Goal: Task Accomplishment & Management: Use online tool/utility

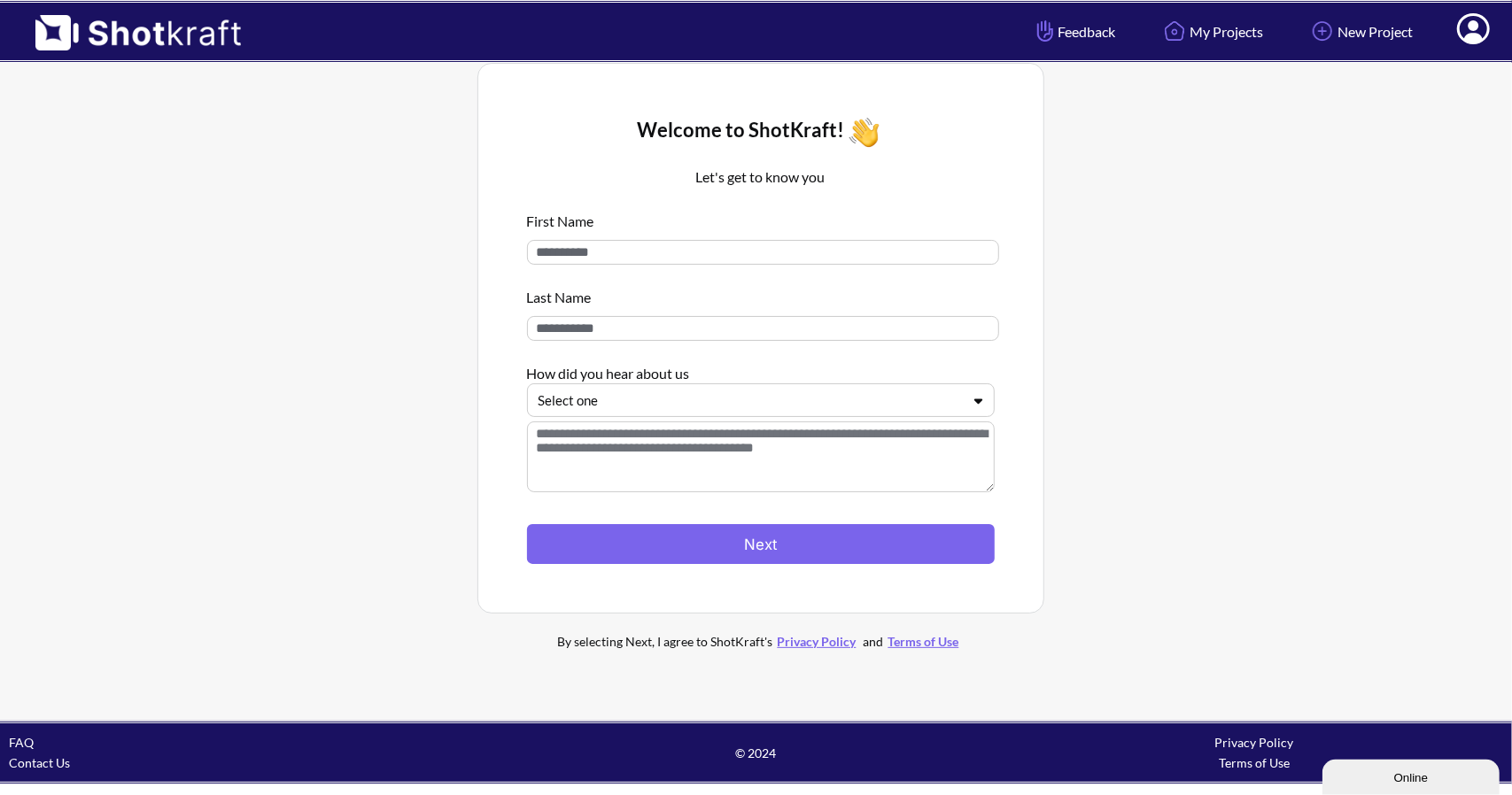
click at [586, 252] on input at bounding box center [763, 252] width 472 height 25
type input "****"
click at [630, 400] on div at bounding box center [750, 401] width 424 height 21
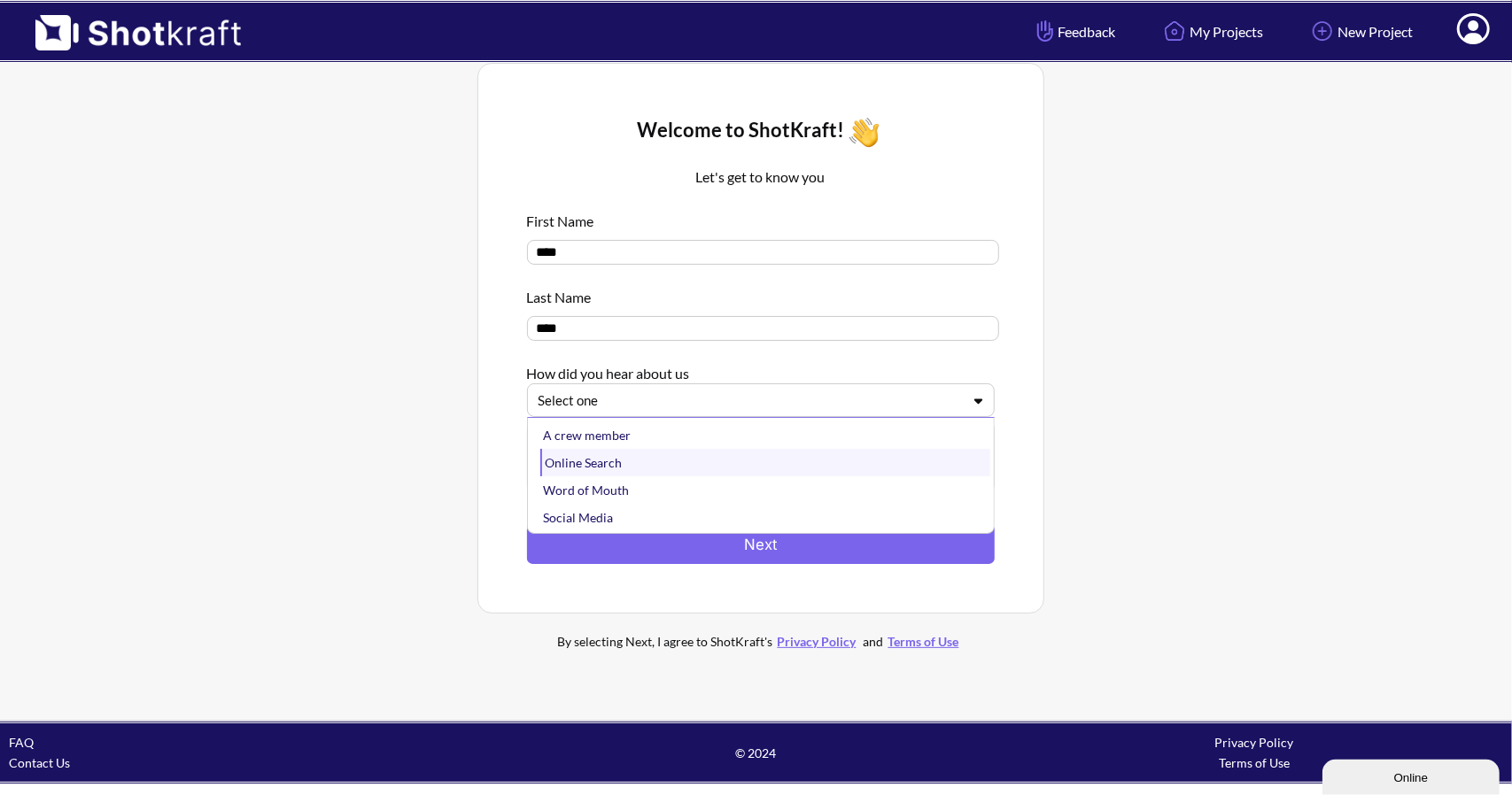
click at [627, 459] on div "Online Search" at bounding box center [765, 462] width 450 height 27
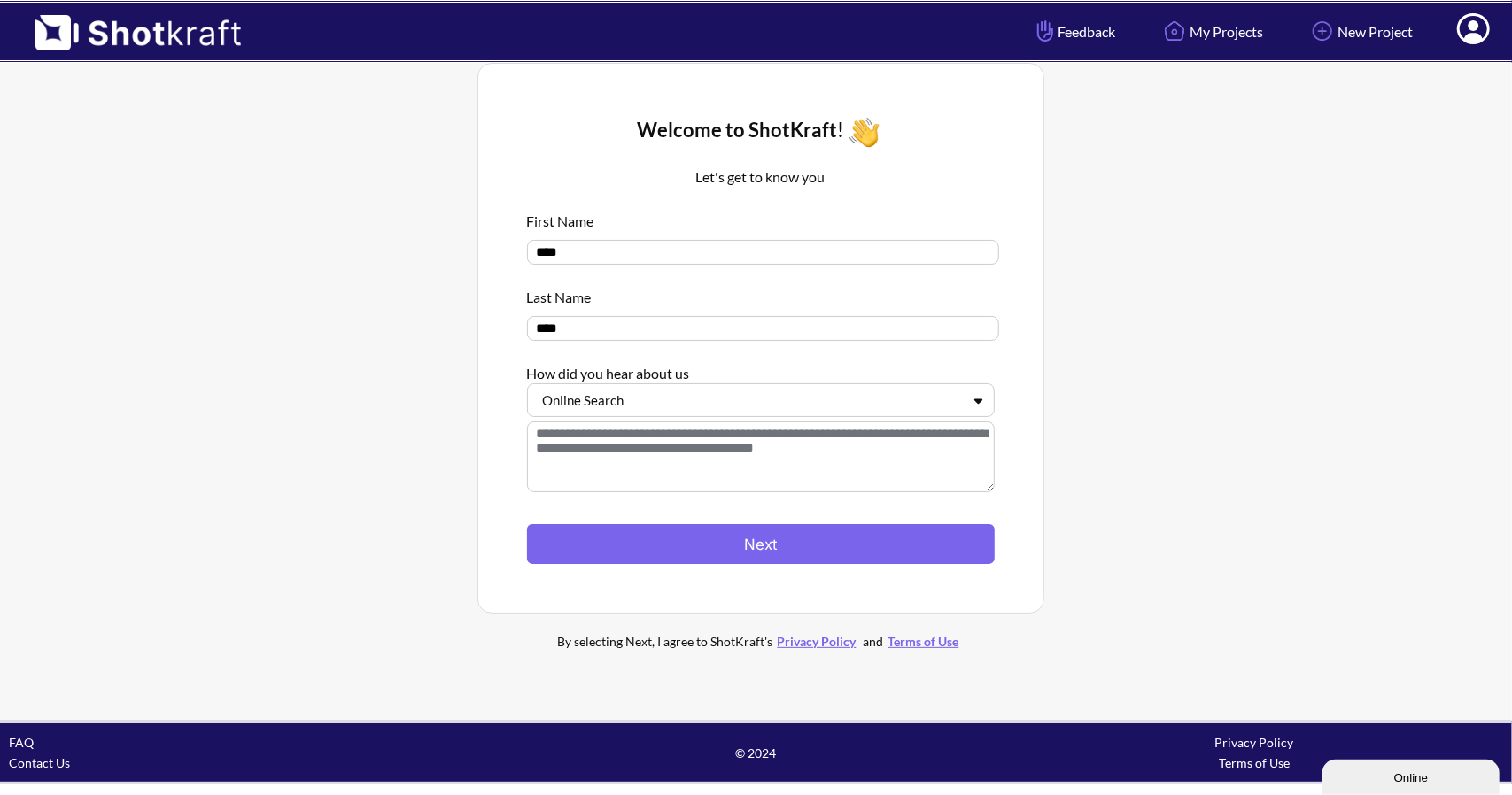
click at [667, 524] on div at bounding box center [761, 515] width 468 height 19
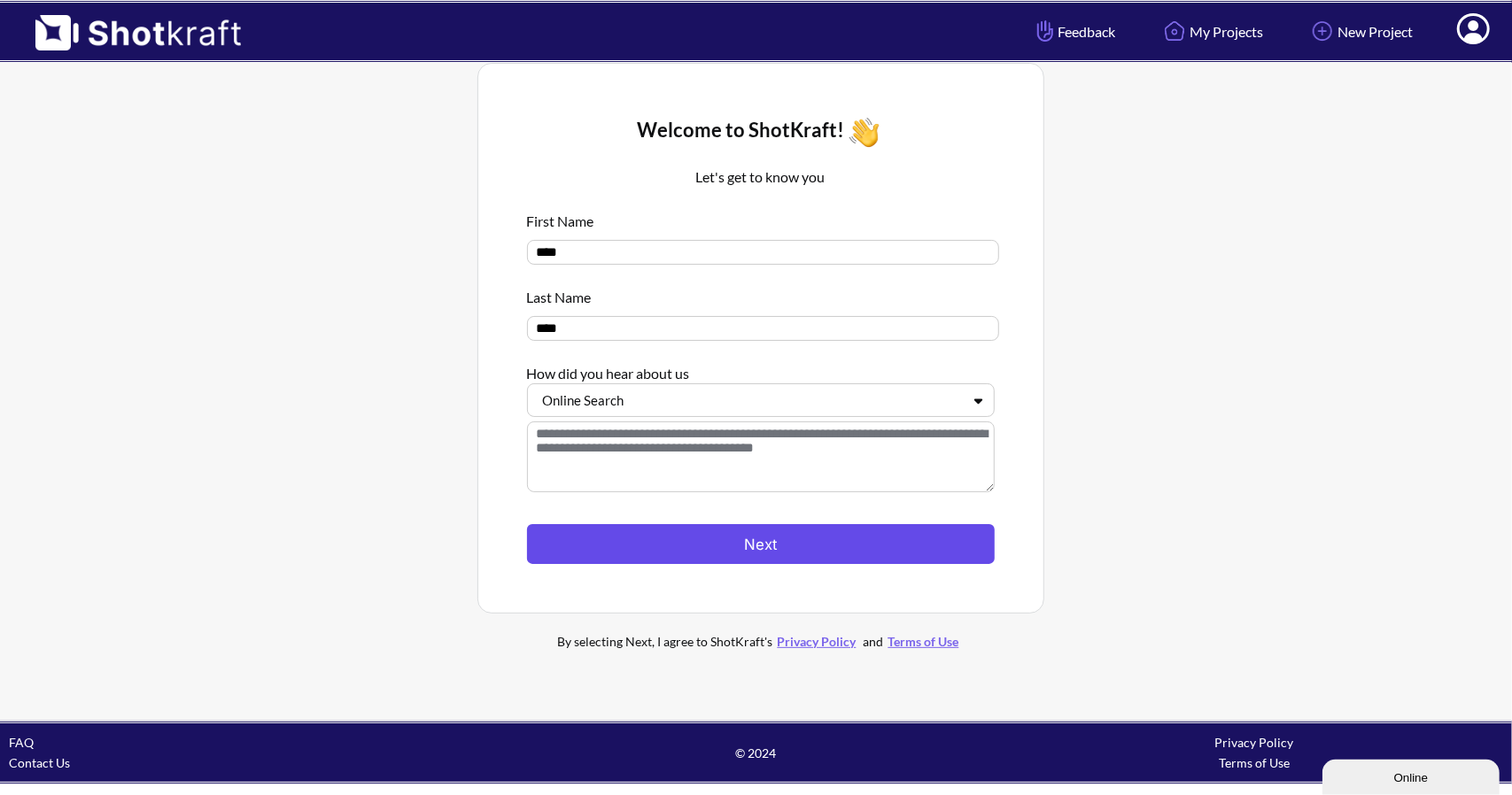
click at [670, 542] on button "Next" at bounding box center [761, 544] width 468 height 40
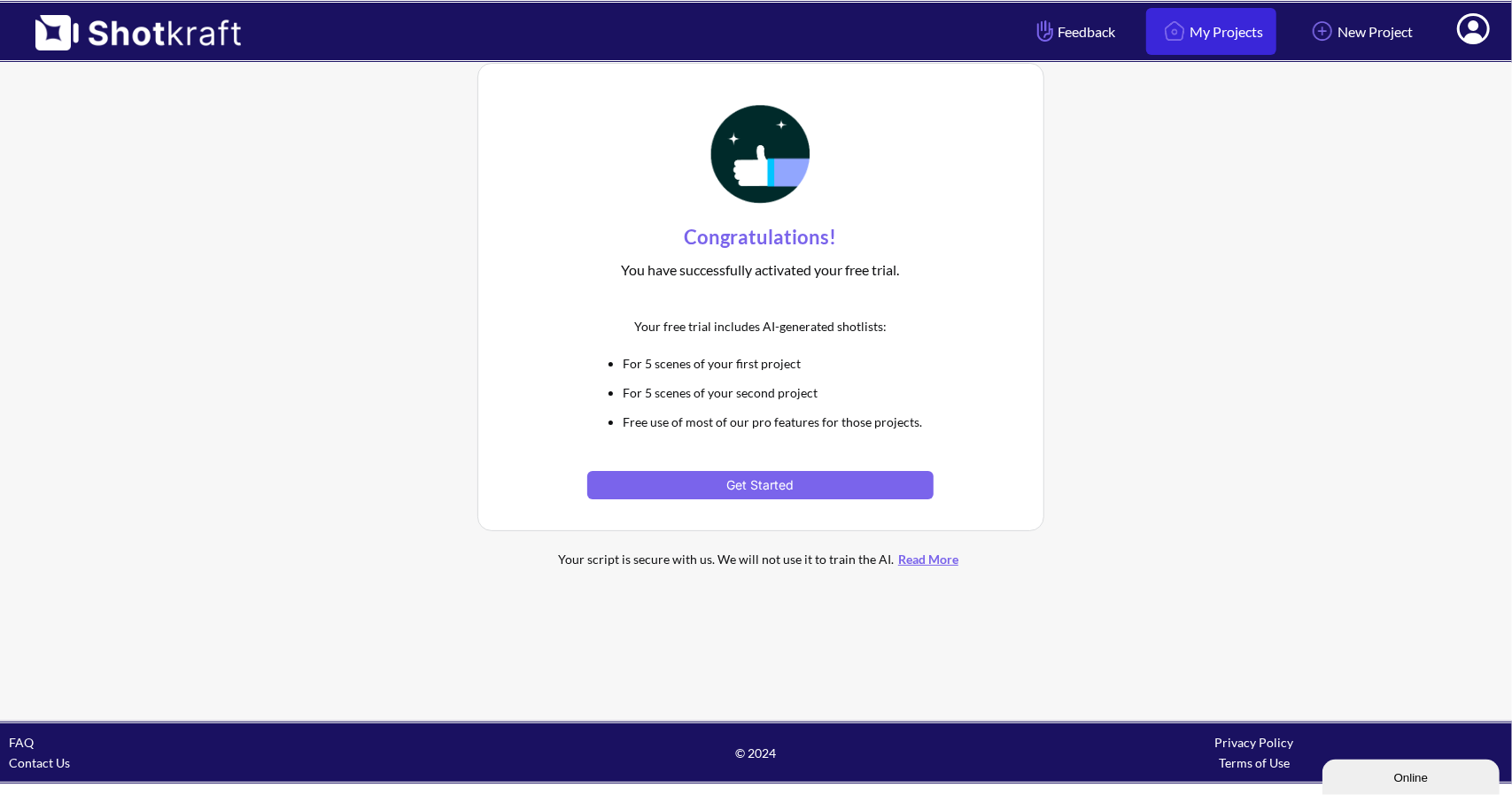
click at [1191, 40] on link "My Projects" at bounding box center [1211, 31] width 130 height 47
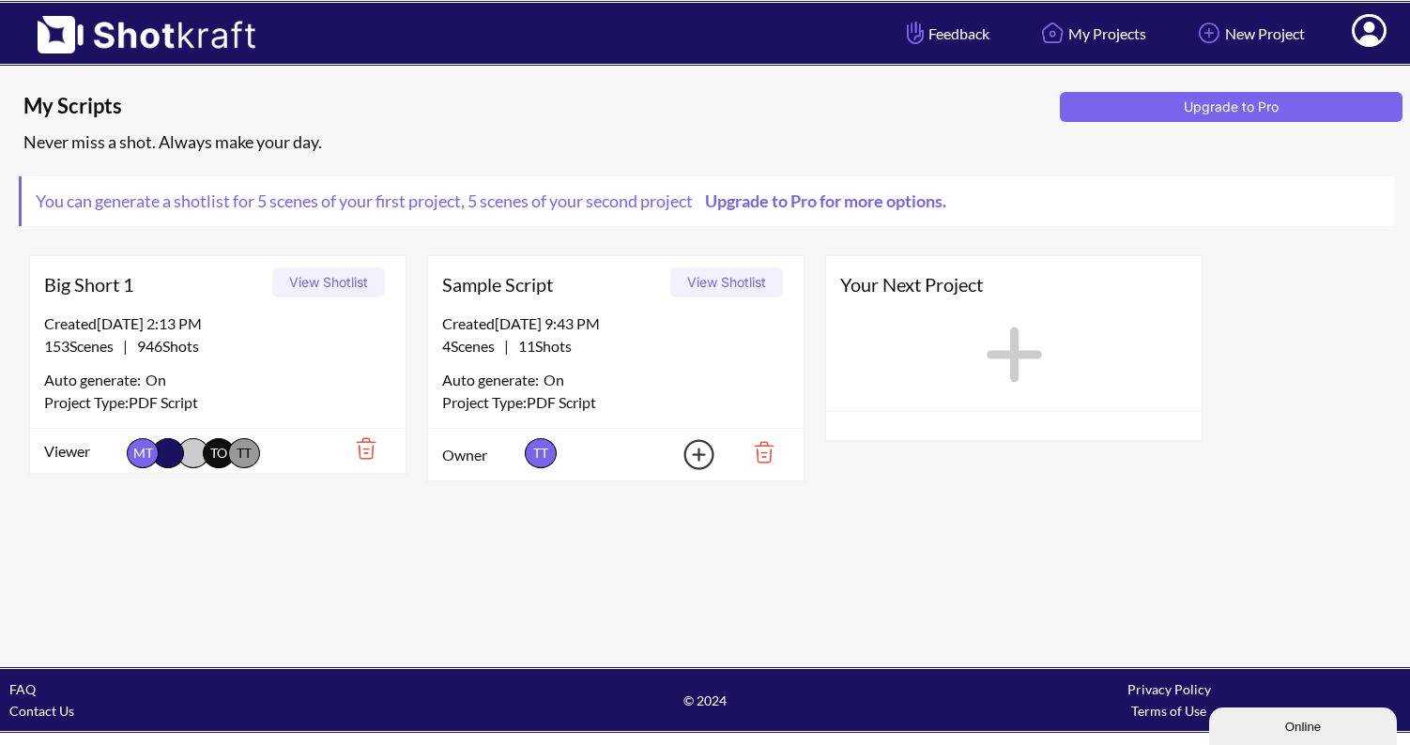
click at [198, 270] on span "Big Short 1" at bounding box center [155, 284] width 222 height 28
click at [332, 281] on button "View Shotlist" at bounding box center [328, 283] width 113 height 30
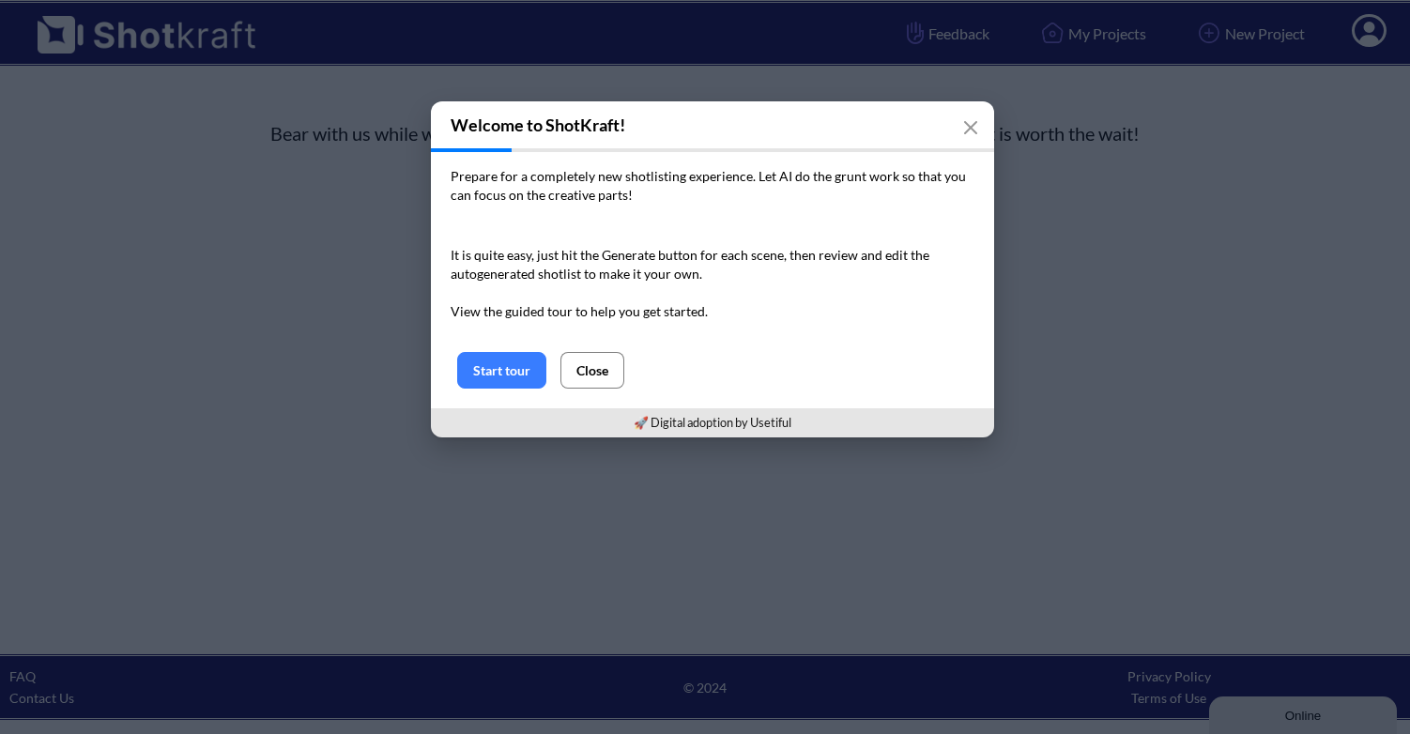
click at [574, 373] on button "Close" at bounding box center [592, 370] width 64 height 37
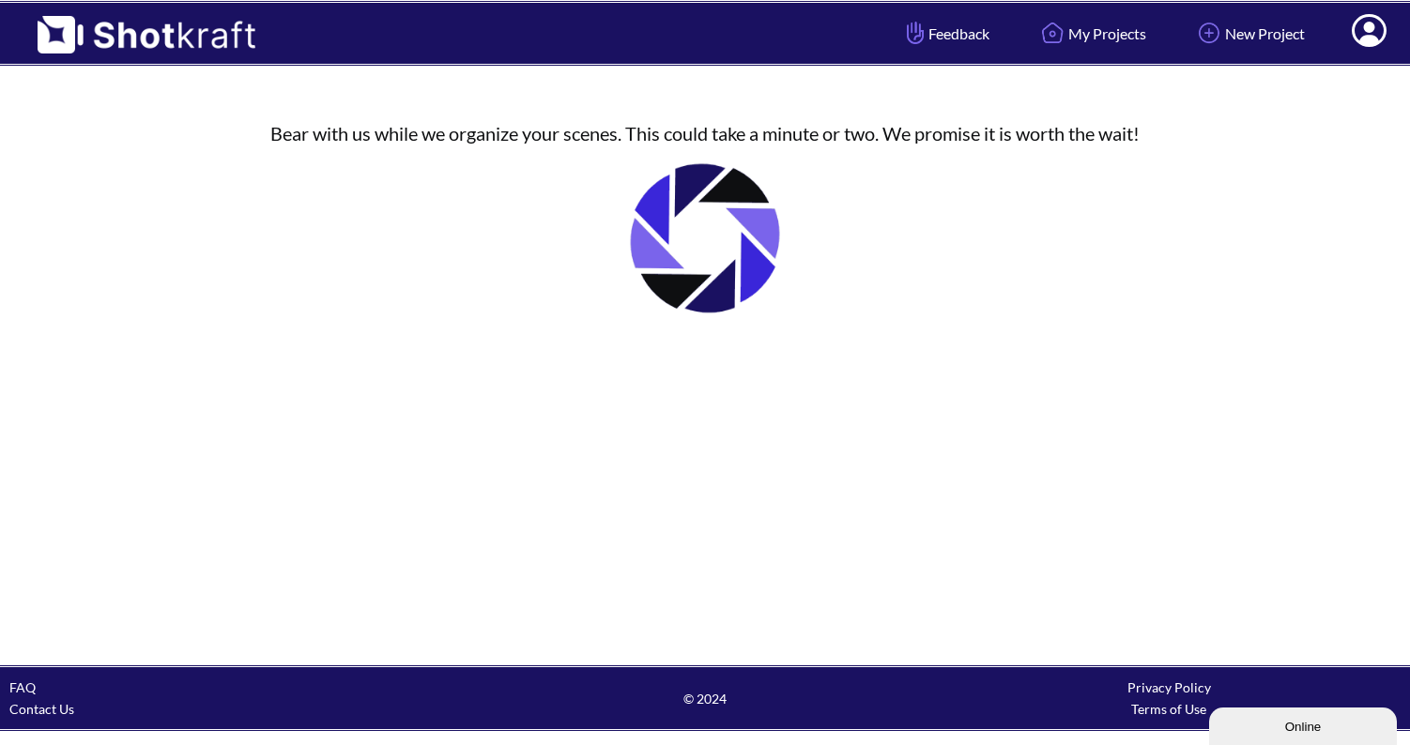
click at [182, 123] on div "Bear with us while we organize your scenes. This could take a minute or two. We…" at bounding box center [705, 229] width 1410 height 269
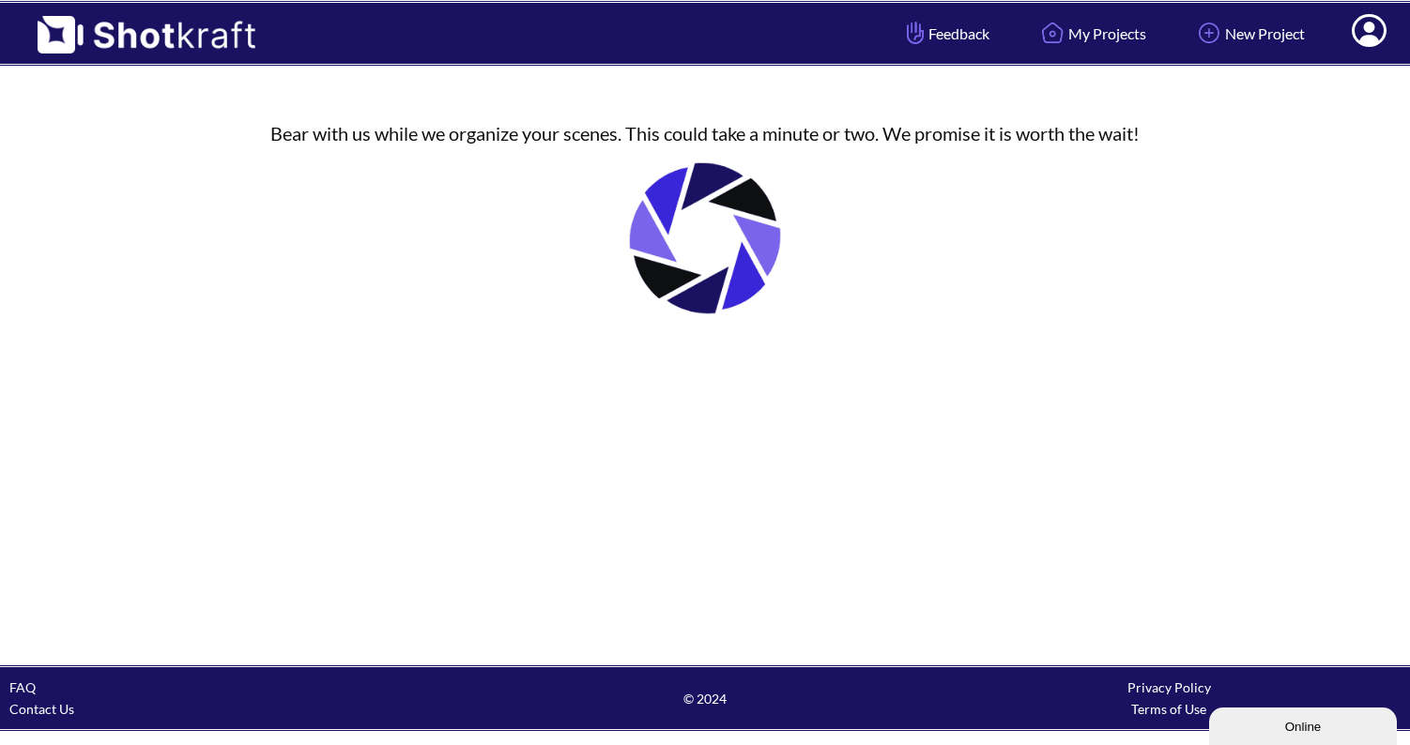
click at [156, 227] on div "Bear with us while we organize your scenes. This could take a minute or two. We…" at bounding box center [705, 229] width 1410 height 269
